Goal: Information Seeking & Learning: Learn about a topic

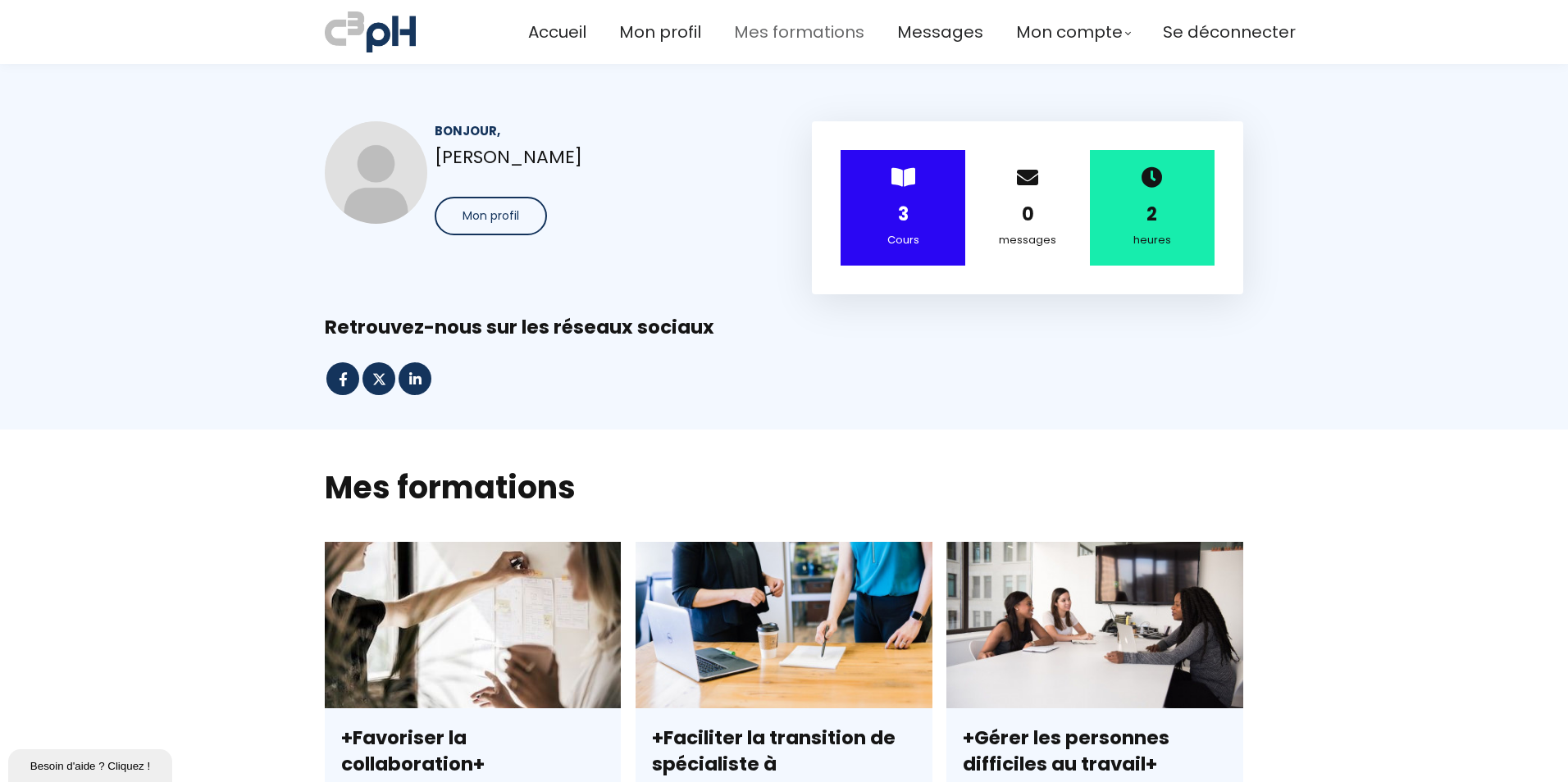
click at [782, 32] on span "Mes formations" at bounding box center [799, 32] width 131 height 27
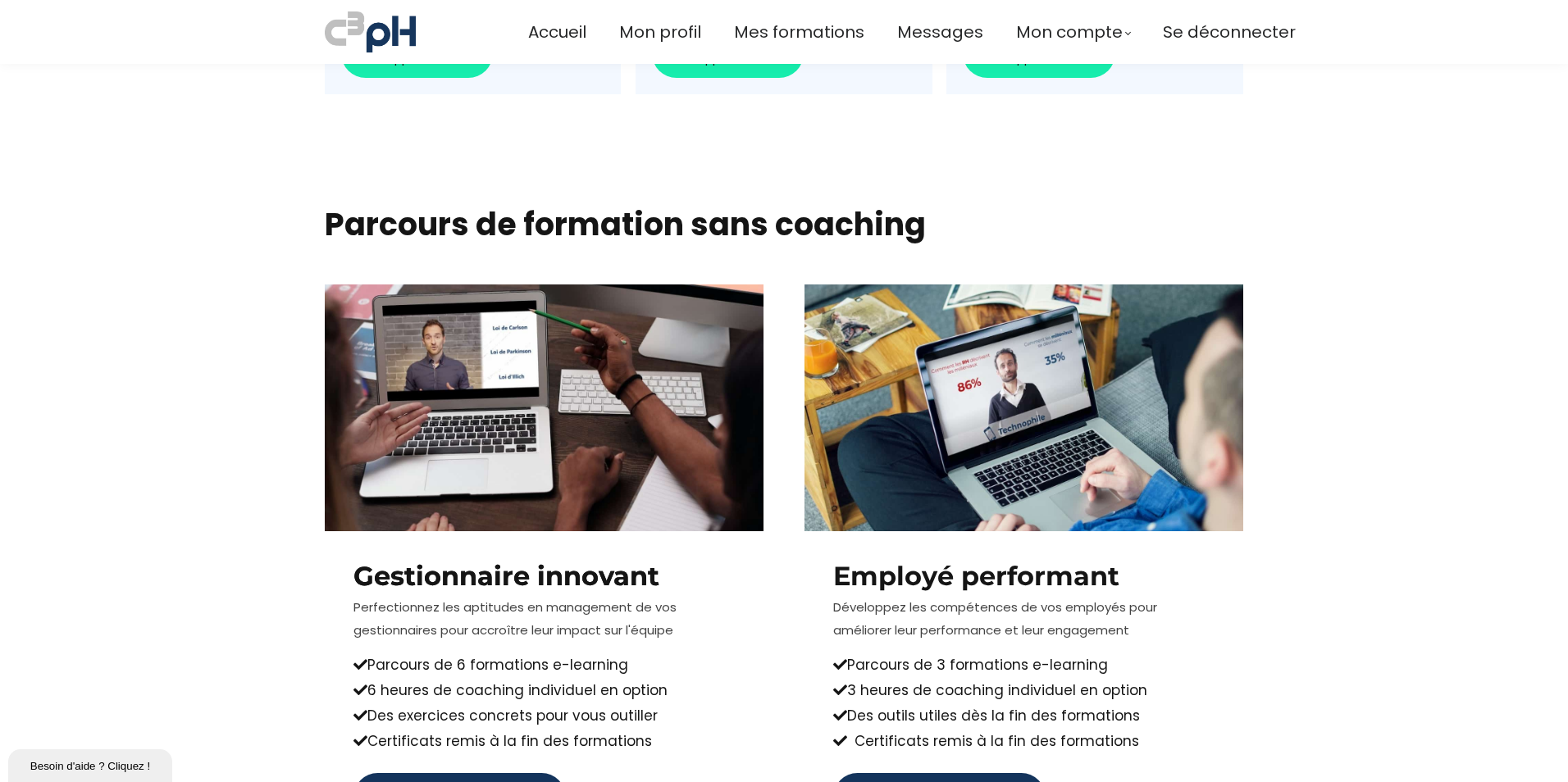
scroll to position [983, 0]
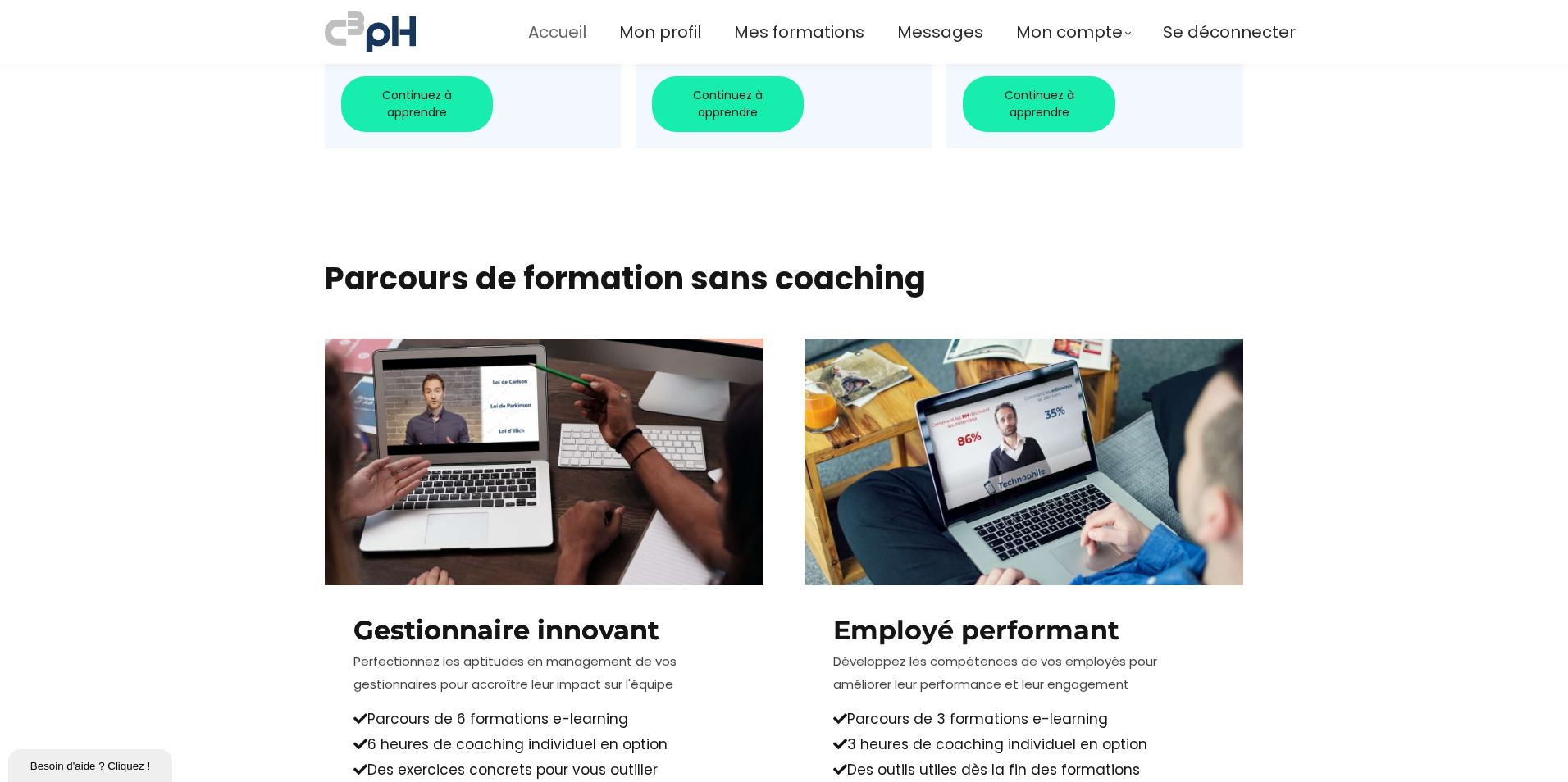
click at [560, 28] on span "Accueil" at bounding box center [558, 32] width 58 height 27
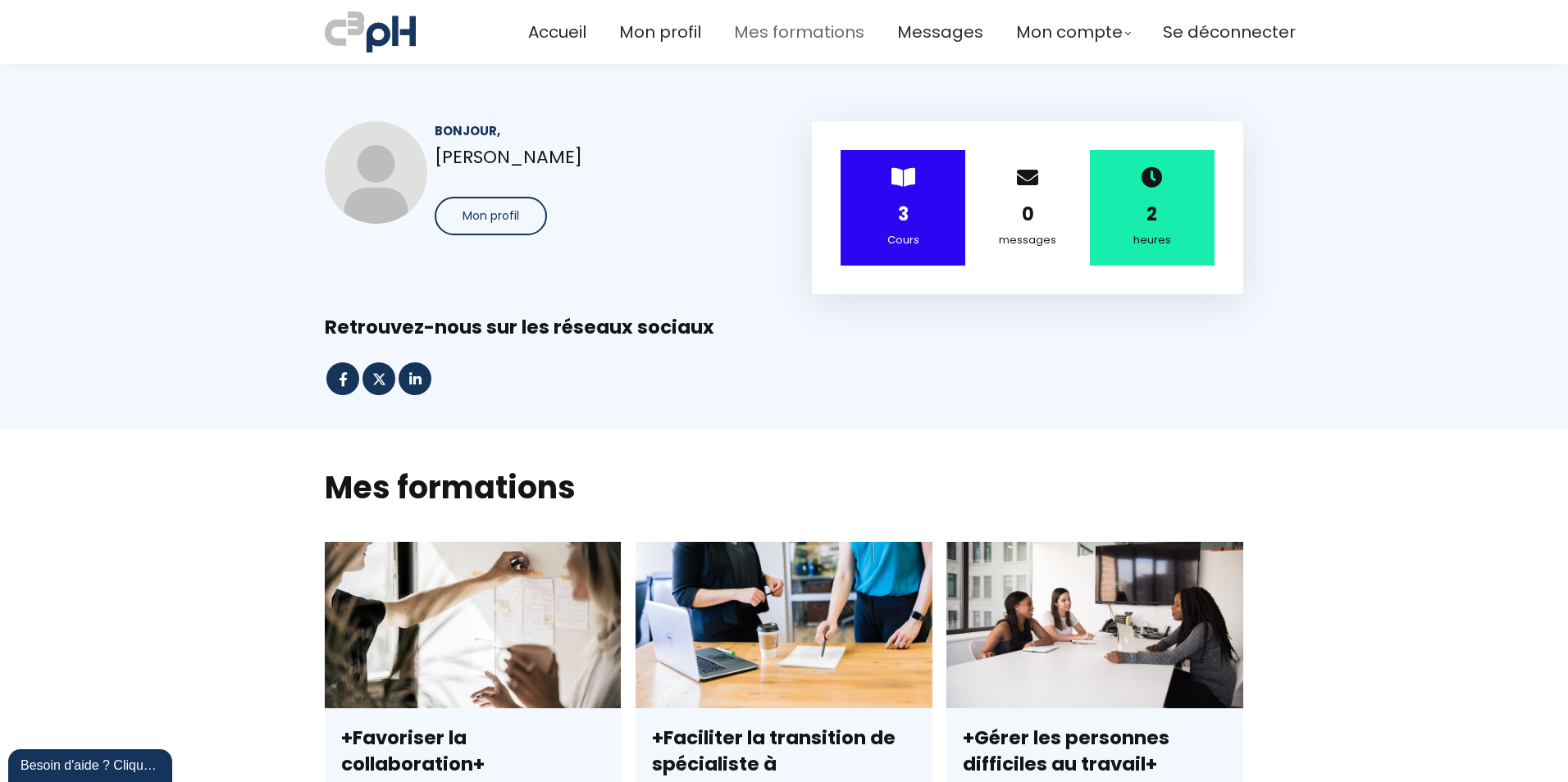
click at [776, 32] on span "Mes formations" at bounding box center [799, 32] width 131 height 27
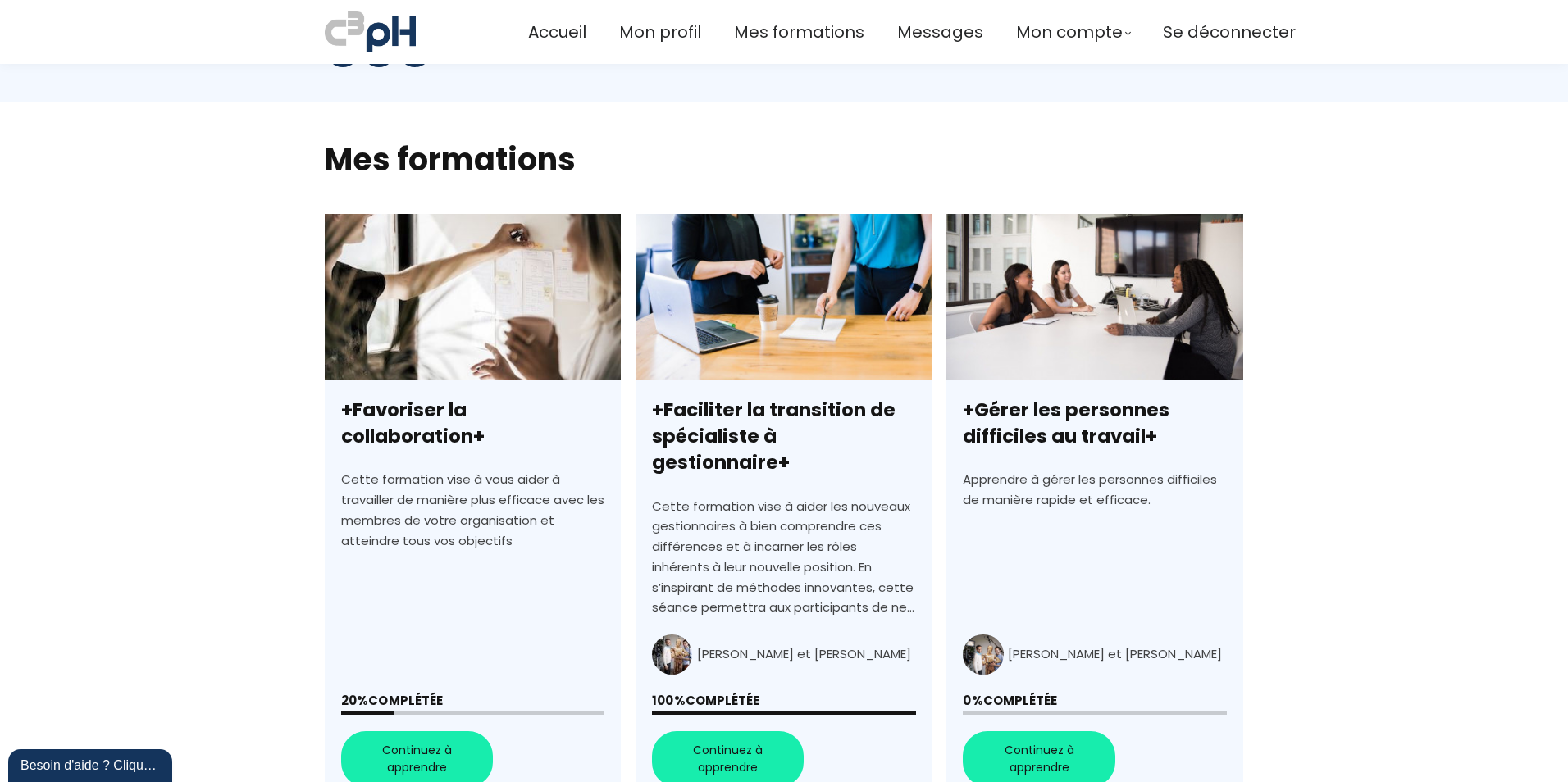
scroll to position [410, 0]
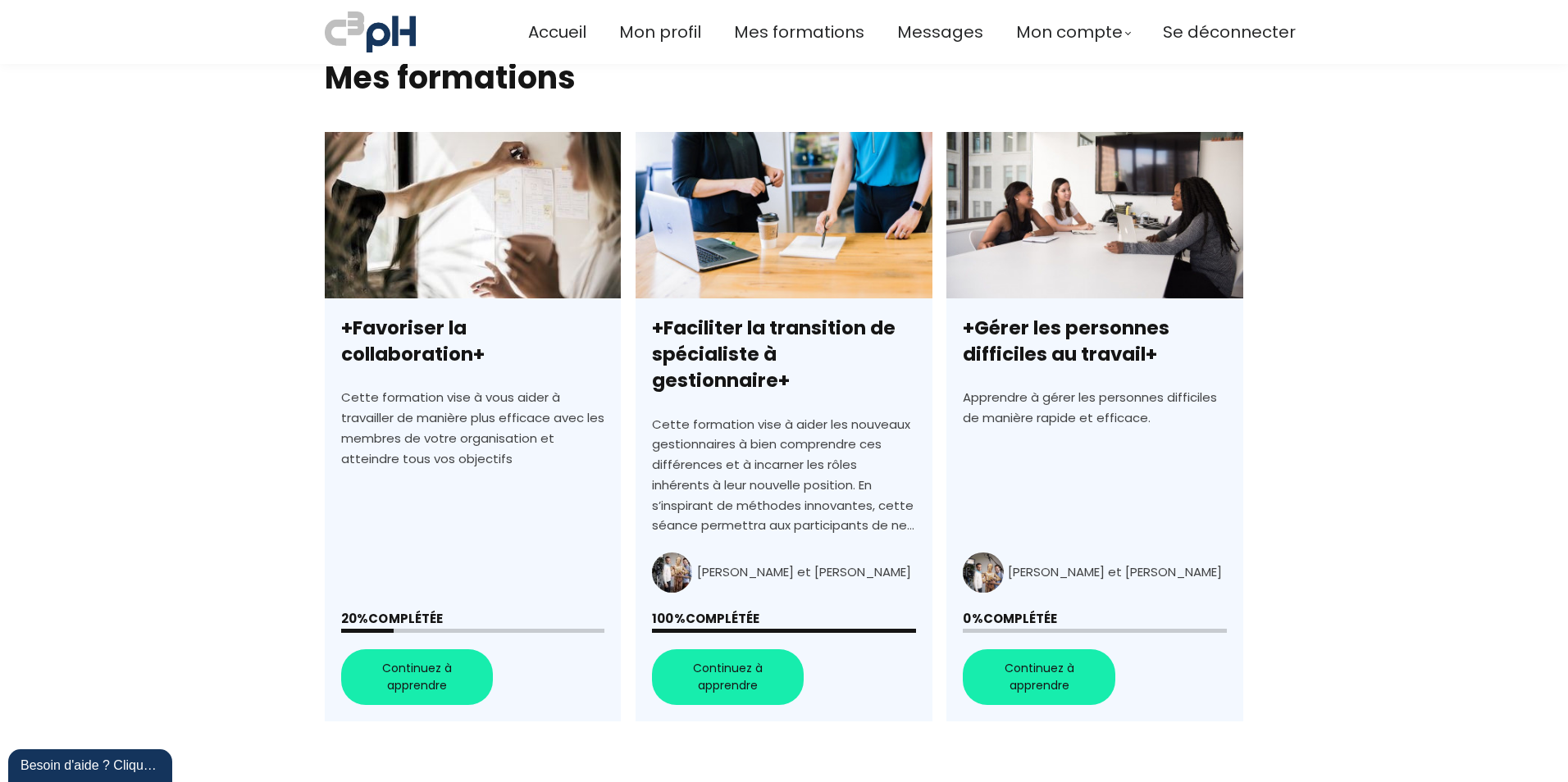
click at [791, 209] on link "+Faciliter la transition de spécialiste à gestionnaire+" at bounding box center [784, 427] width 296 height 590
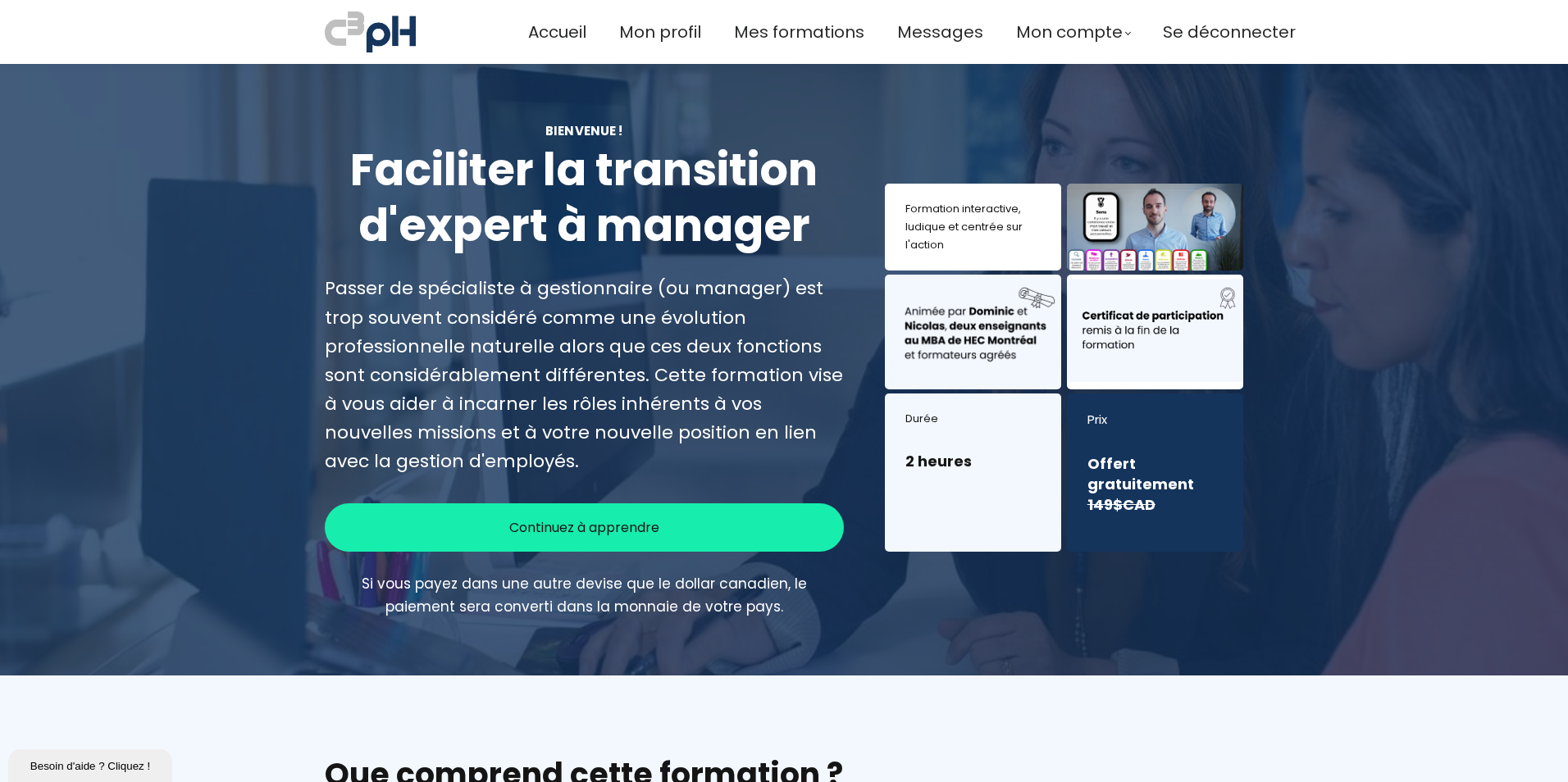
click at [603, 527] on span "Continuez à apprendre" at bounding box center [584, 527] width 150 height 21
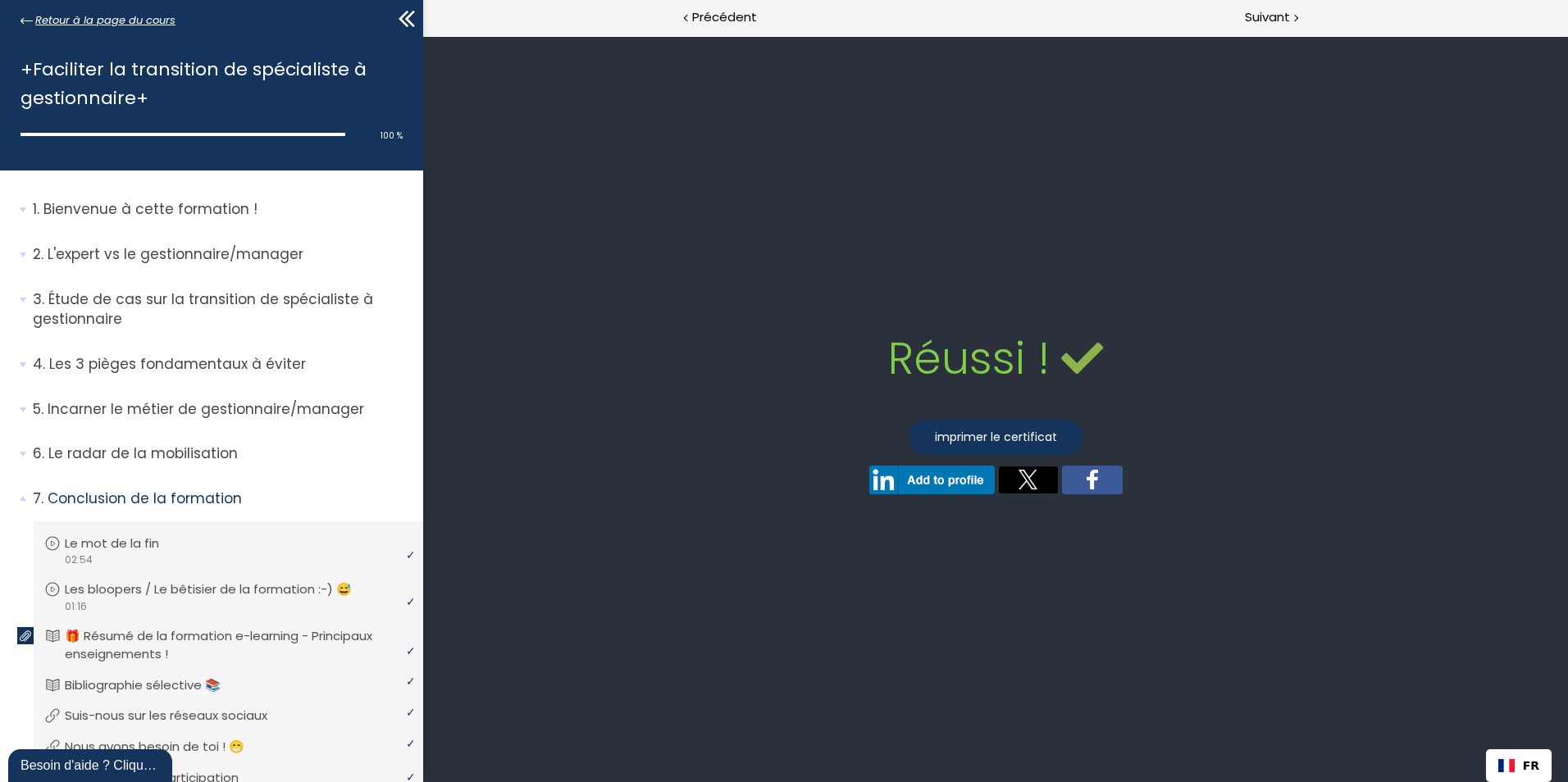
click at [85, 18] on span "Retour à la page du cours" at bounding box center [105, 21] width 141 height 18
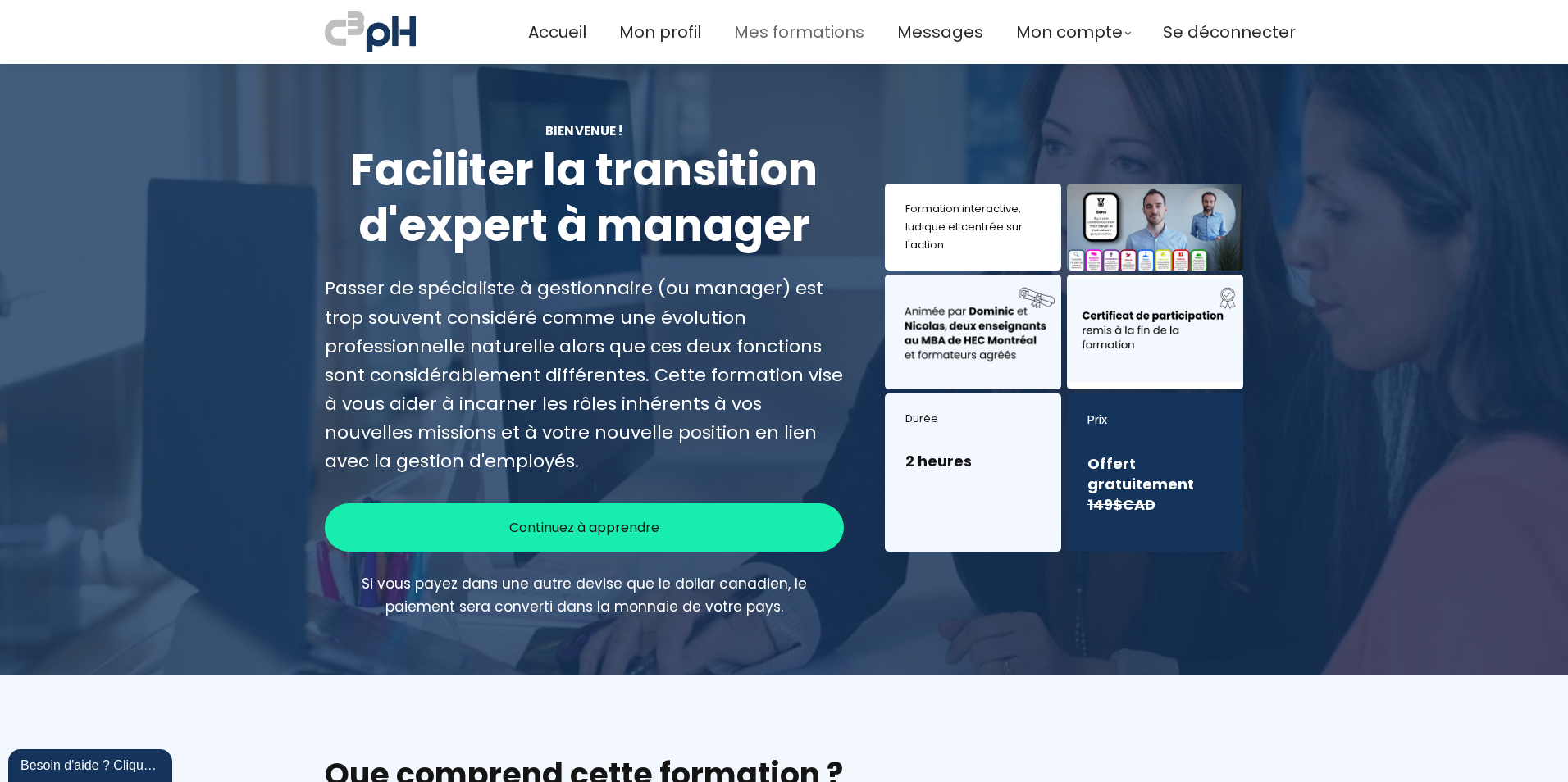
click at [772, 27] on span "Mes formations" at bounding box center [799, 32] width 131 height 27
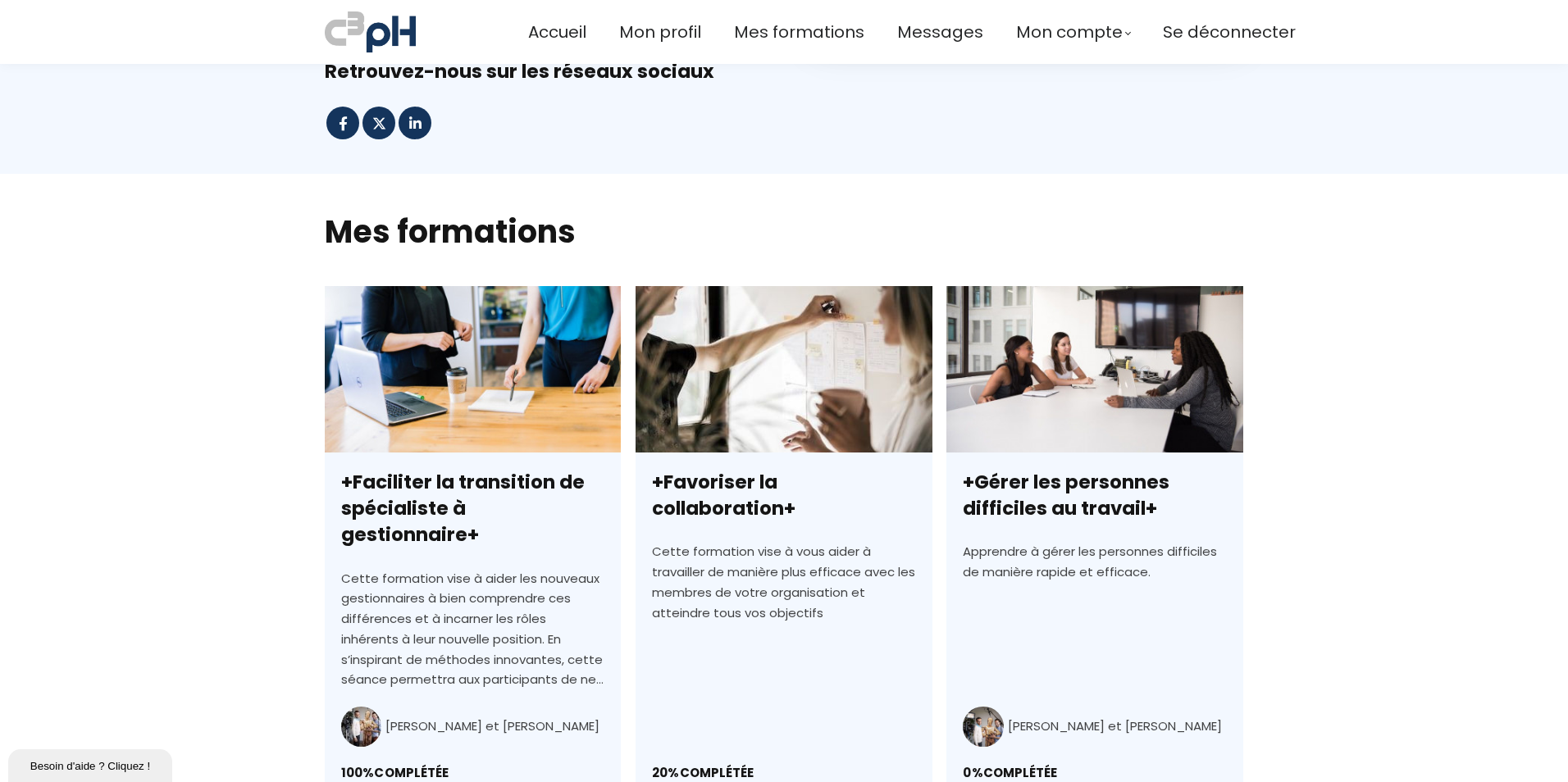
scroll to position [410, 0]
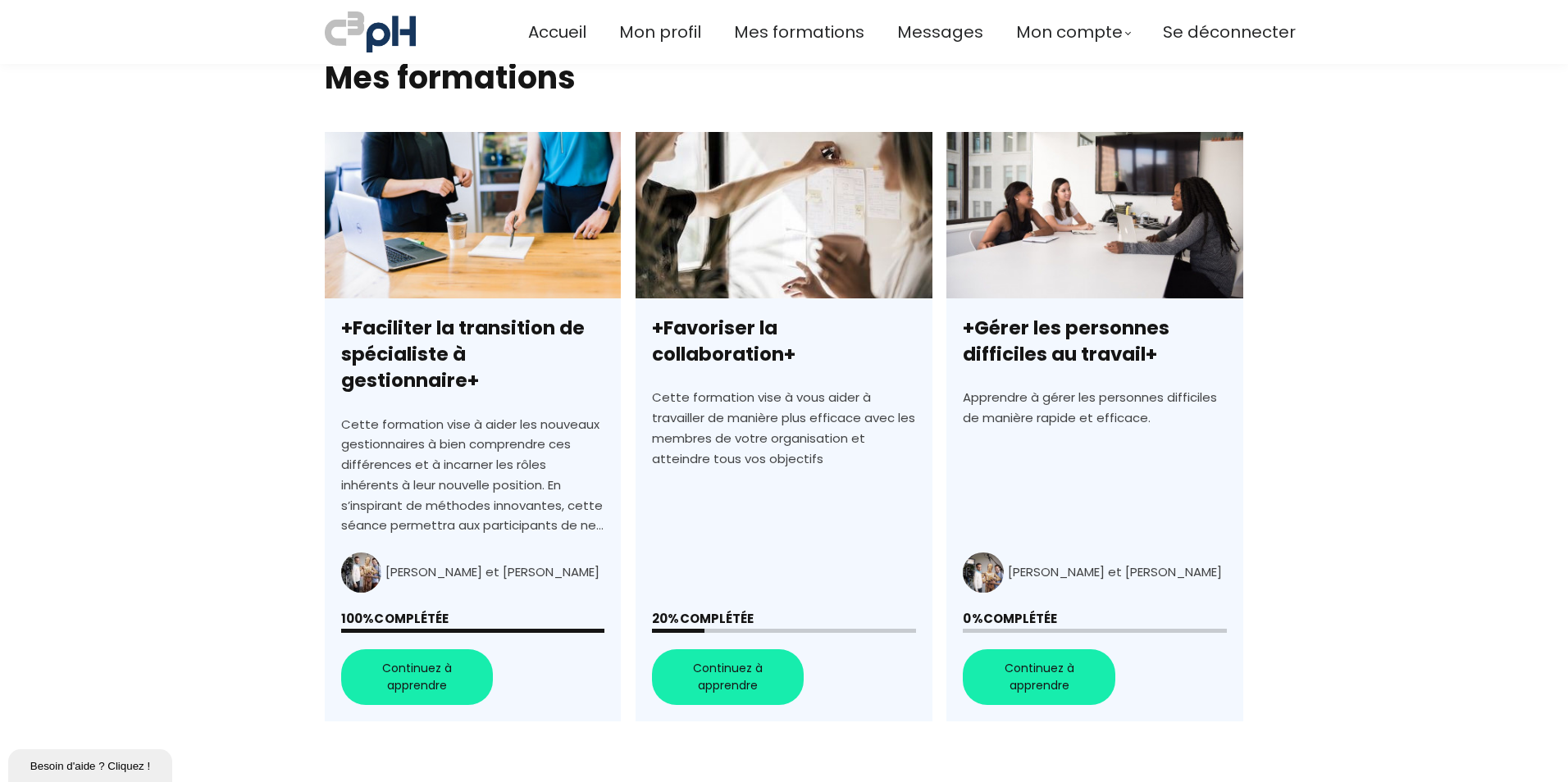
click at [720, 656] on link "+Favoriser la collaboration+" at bounding box center [784, 427] width 296 height 590
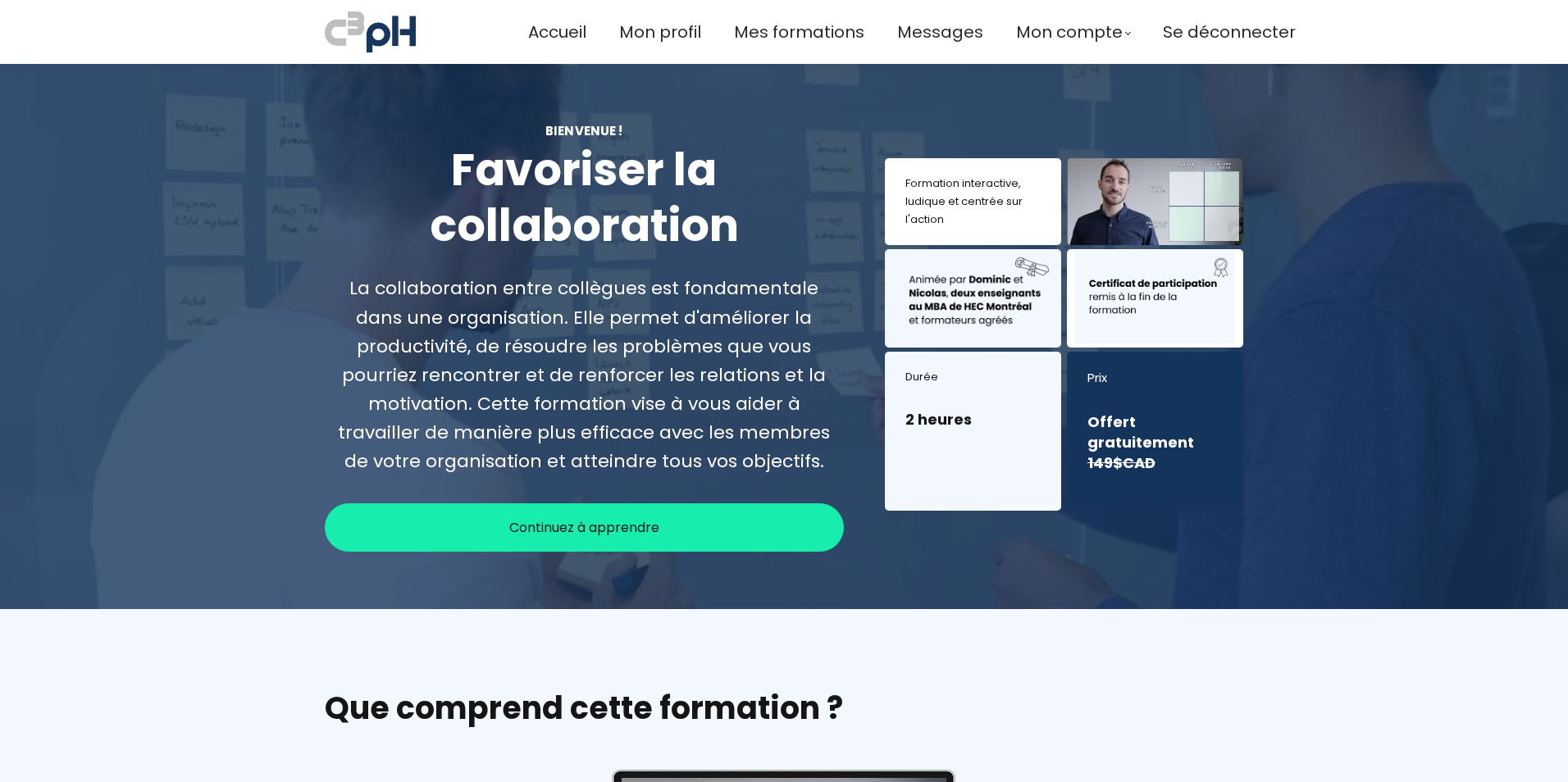
click at [594, 524] on span "Continuez à apprendre" at bounding box center [584, 527] width 150 height 21
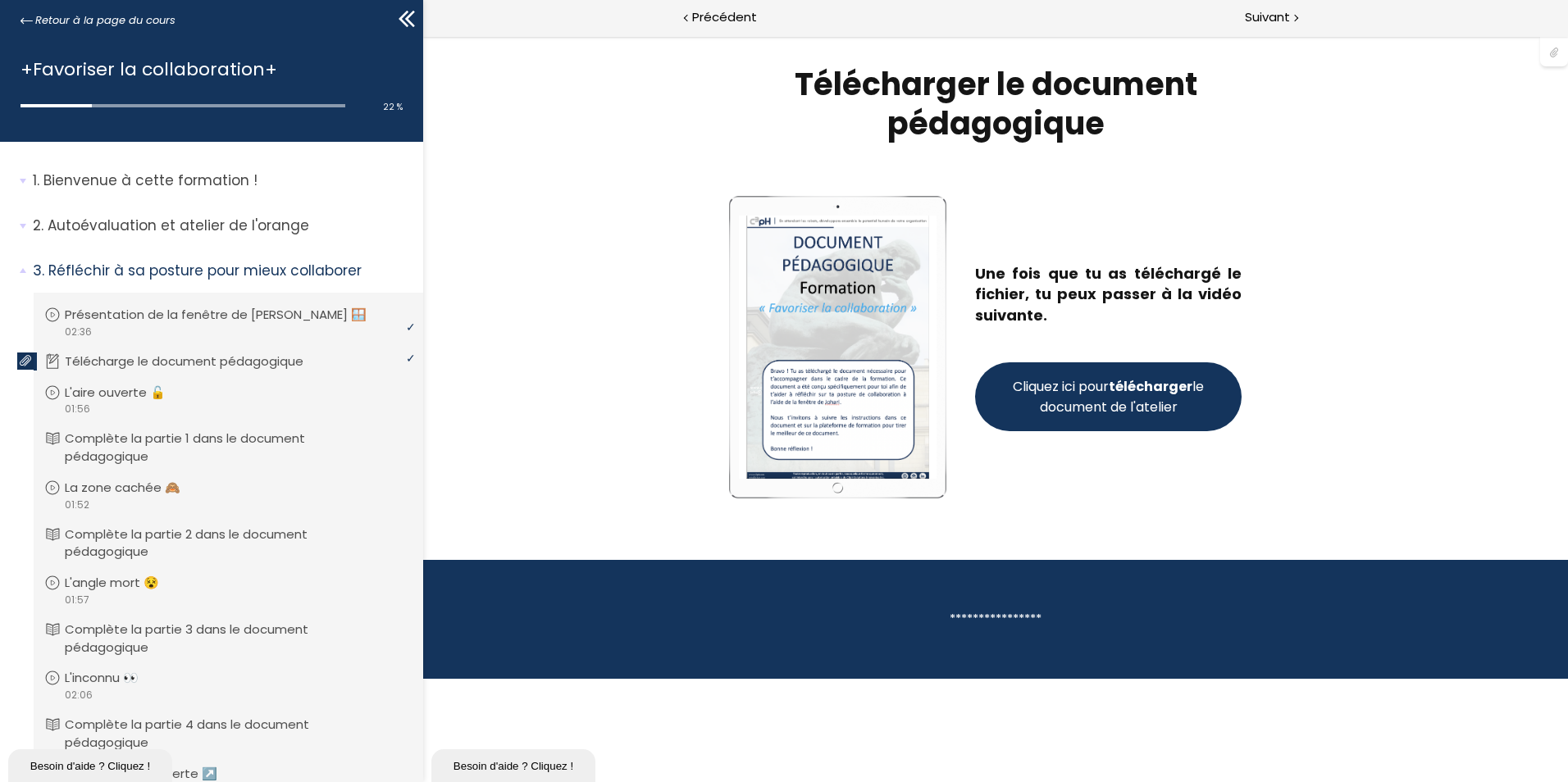
click at [1143, 379] on strong "télécharger" at bounding box center [1151, 386] width 84 height 19
click at [1267, 10] on span "Suivant" at bounding box center [1268, 17] width 45 height 21
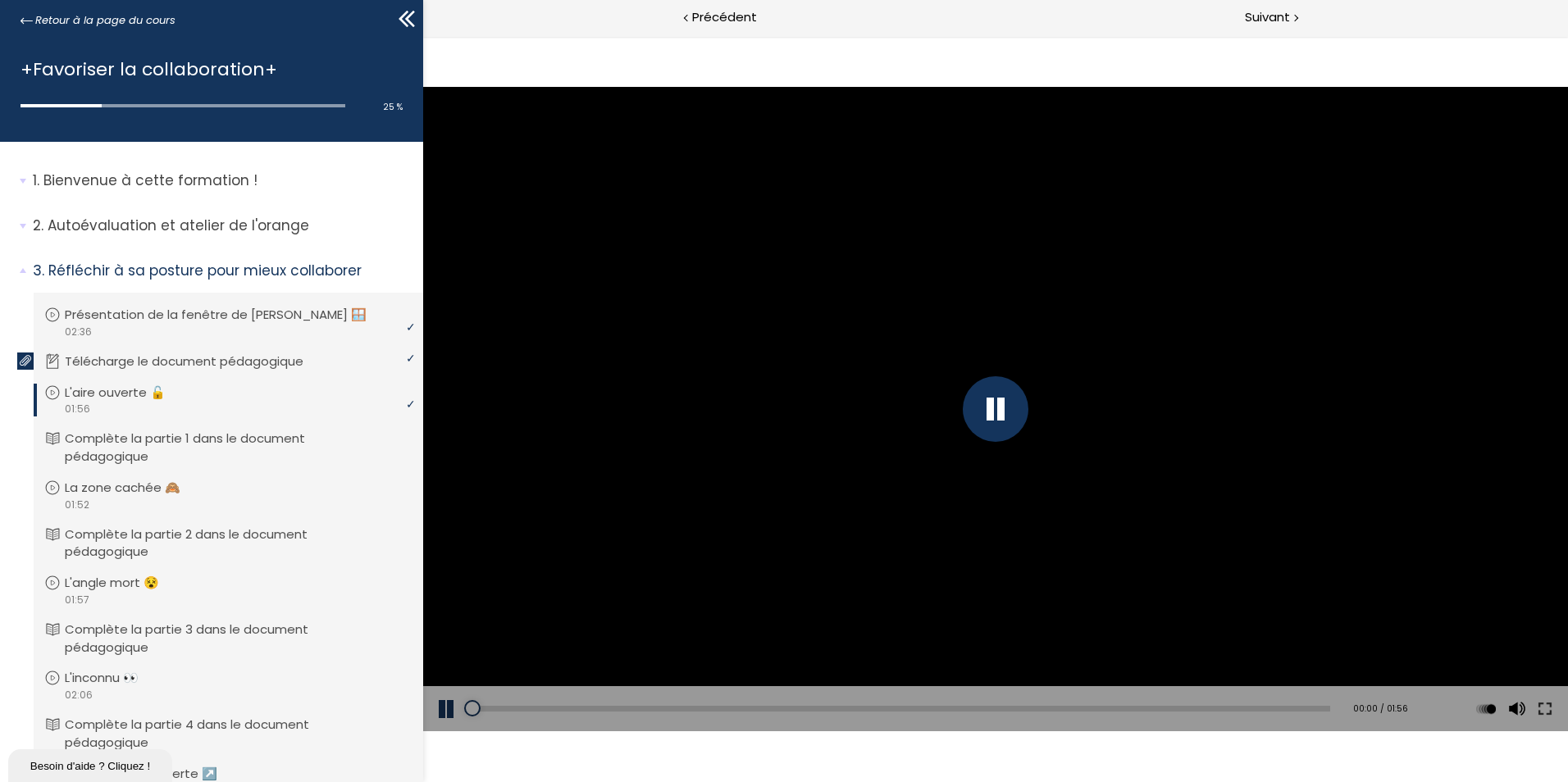
click at [990, 407] on div at bounding box center [995, 408] width 66 height 66
click at [998, 407] on div at bounding box center [995, 408] width 66 height 66
click at [403, 12] on icon at bounding box center [407, 19] width 25 height 25
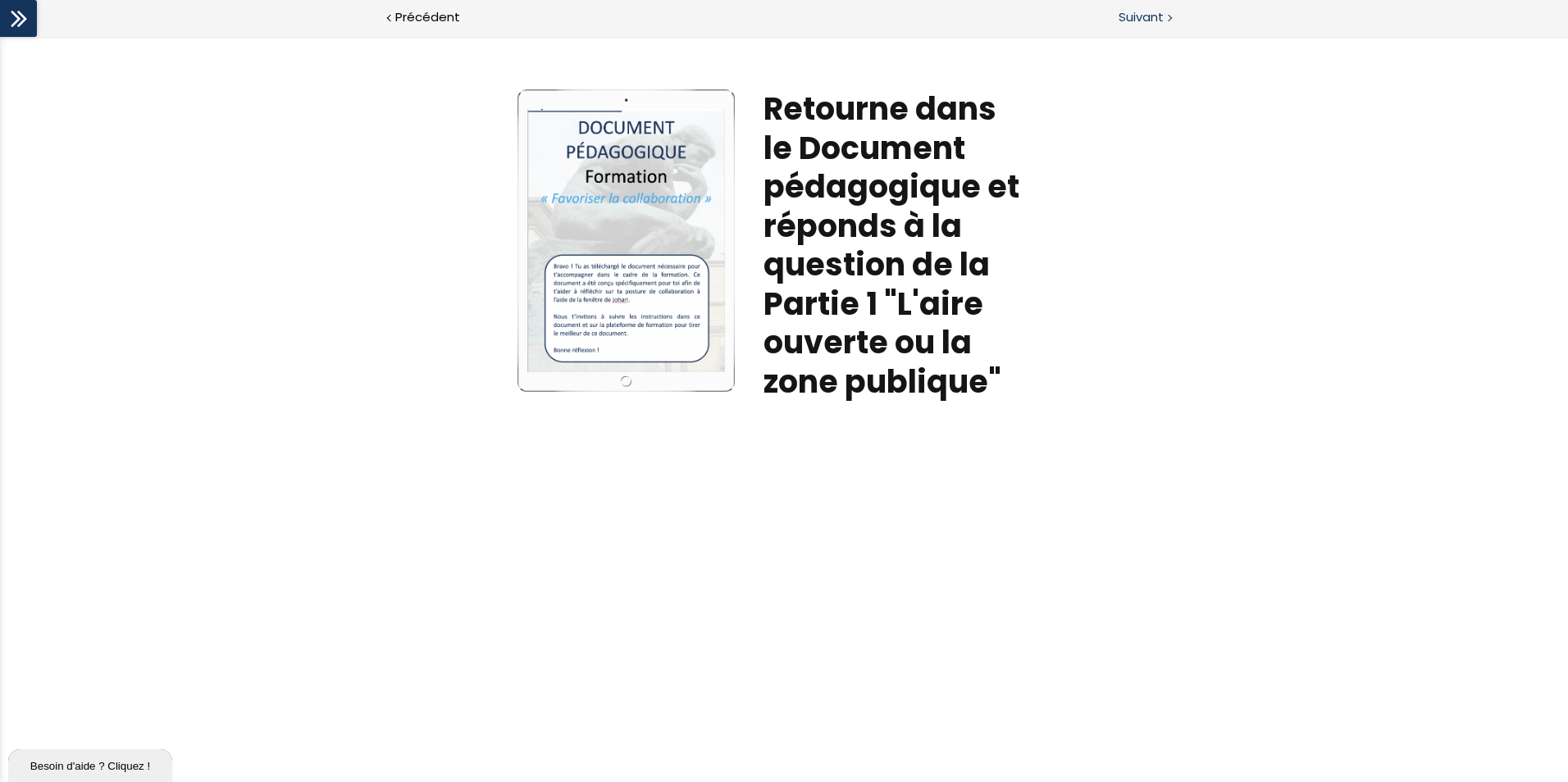
click at [1141, 12] on span "Suivant" at bounding box center [1141, 17] width 45 height 21
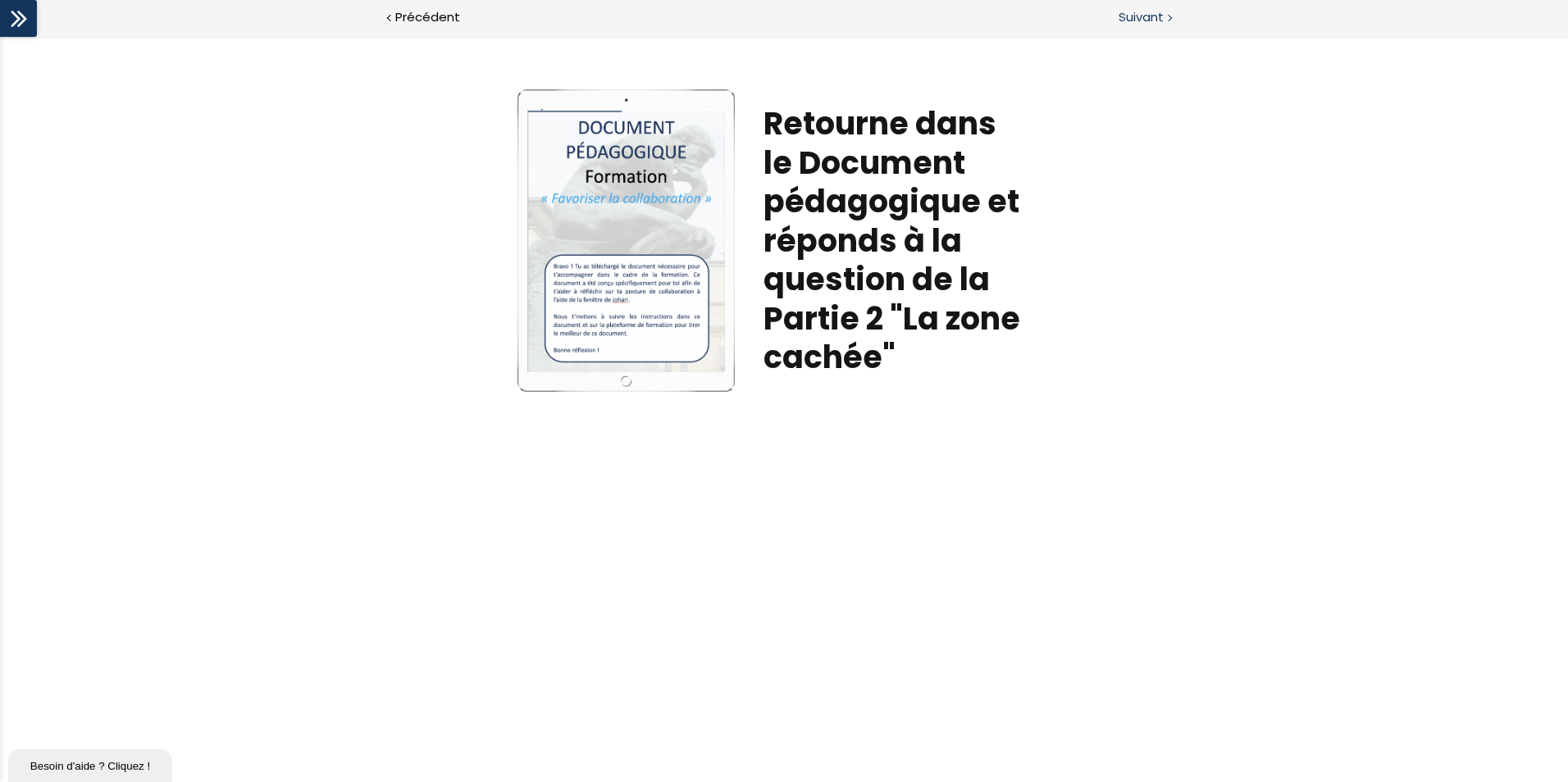
click at [1141, 13] on span "Suivant" at bounding box center [1141, 17] width 45 height 21
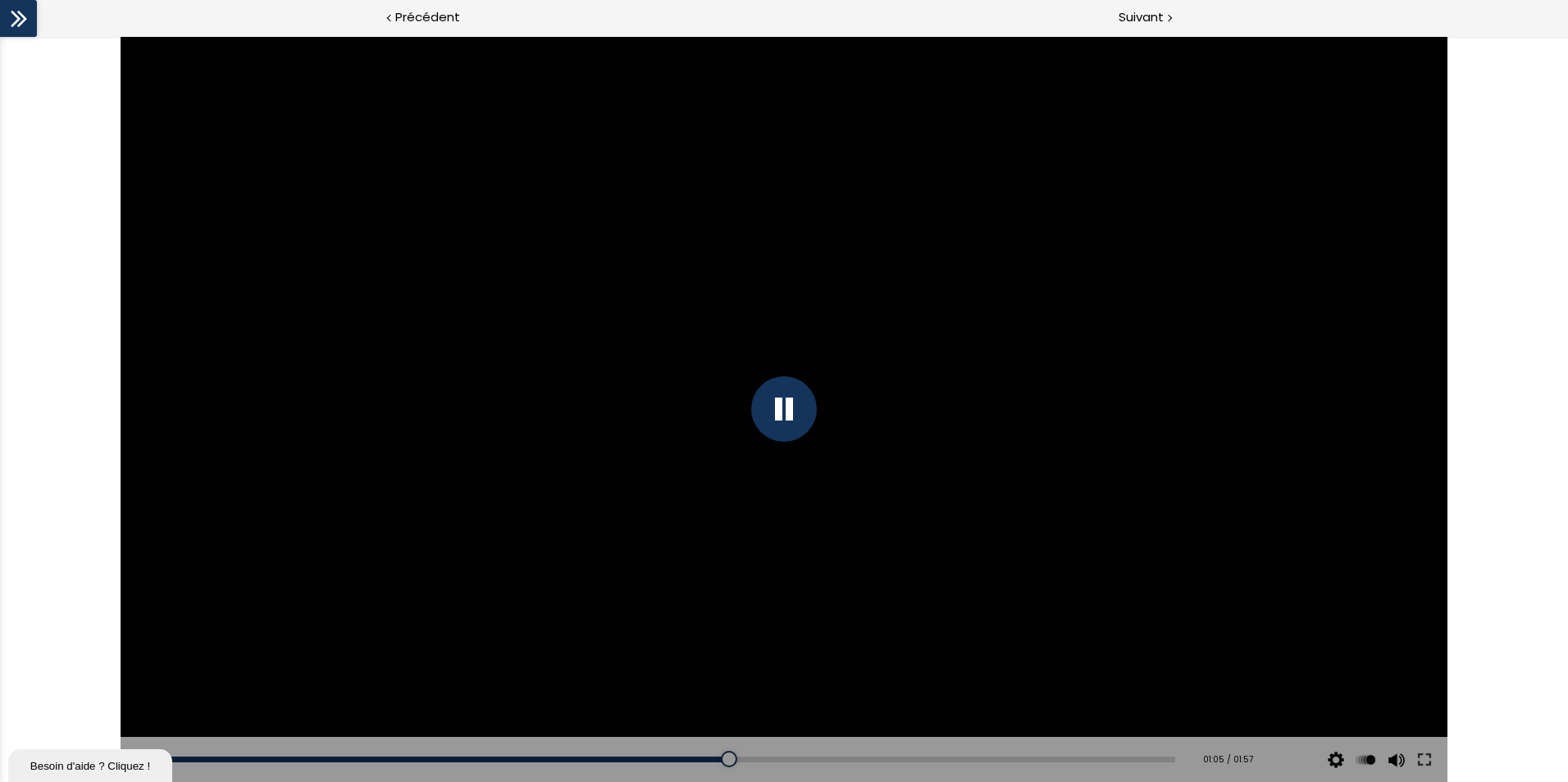
click at [781, 400] on div at bounding box center [784, 408] width 66 height 66
